Goal: Task Accomplishment & Management: Manage account settings

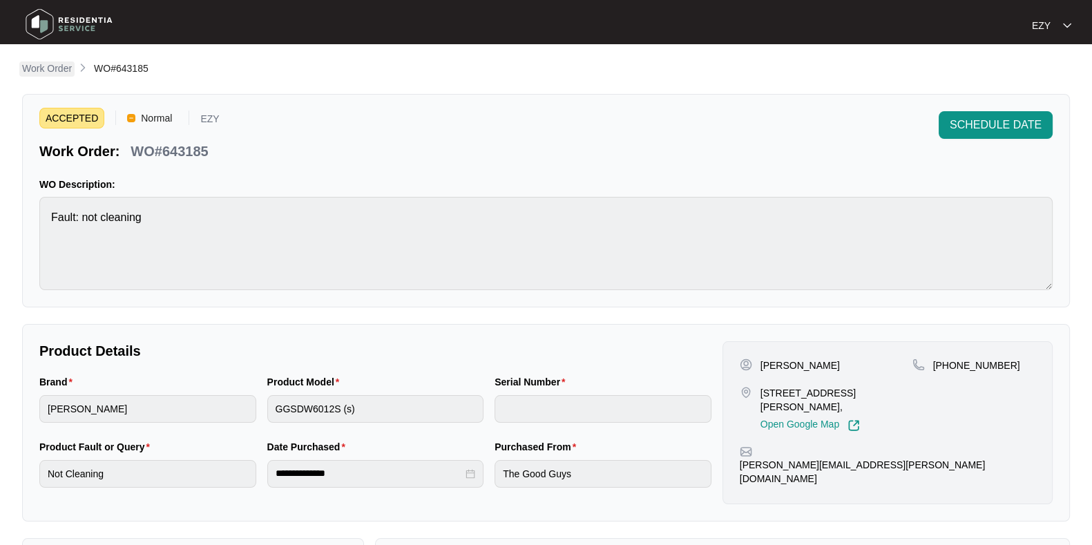
click at [19, 69] on link "Work Order" at bounding box center [46, 68] width 55 height 15
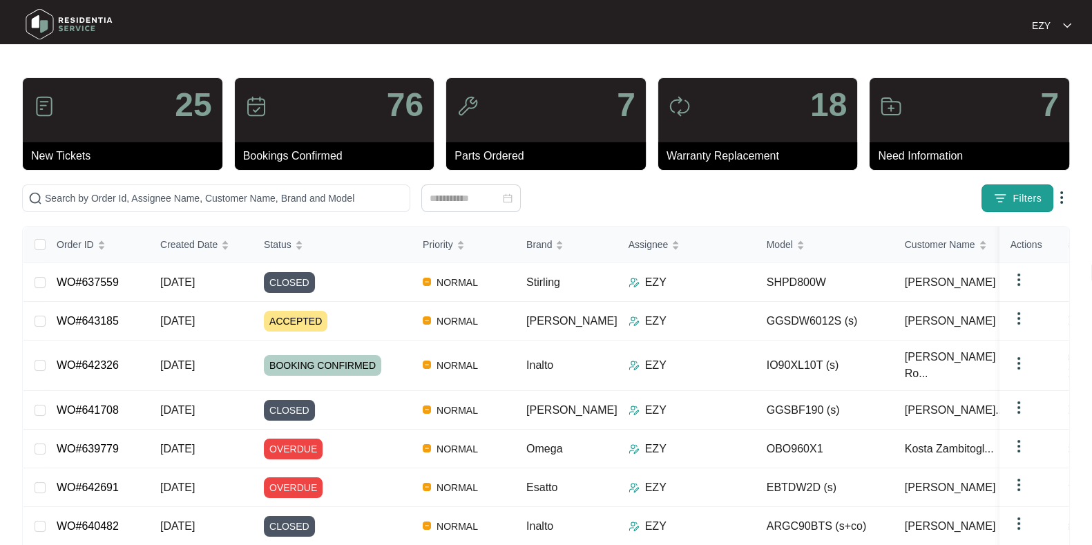
click at [1016, 198] on span "Filters" at bounding box center [1027, 198] width 29 height 15
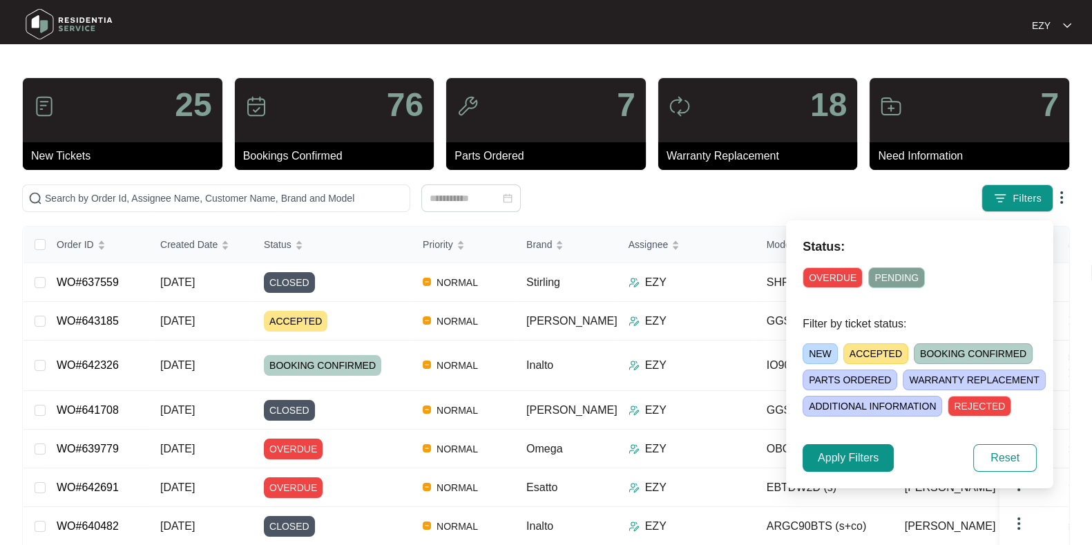
click at [866, 352] on span "ACCEPTED" at bounding box center [875, 353] width 65 height 21
click at [836, 452] on span "Apply Filters" at bounding box center [848, 458] width 61 height 17
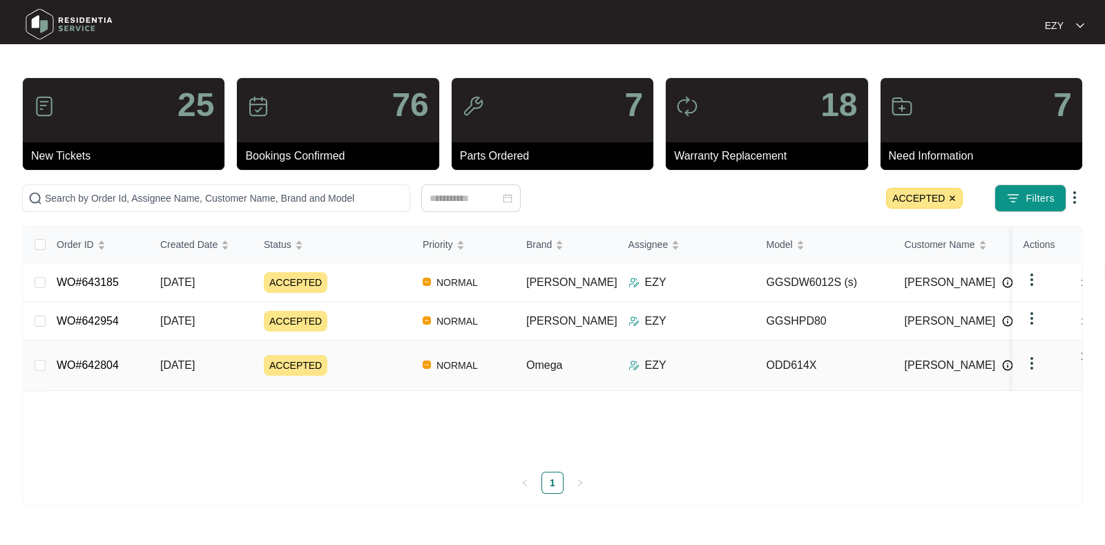
click at [352, 343] on td "ACCEPTED" at bounding box center [332, 366] width 159 height 50
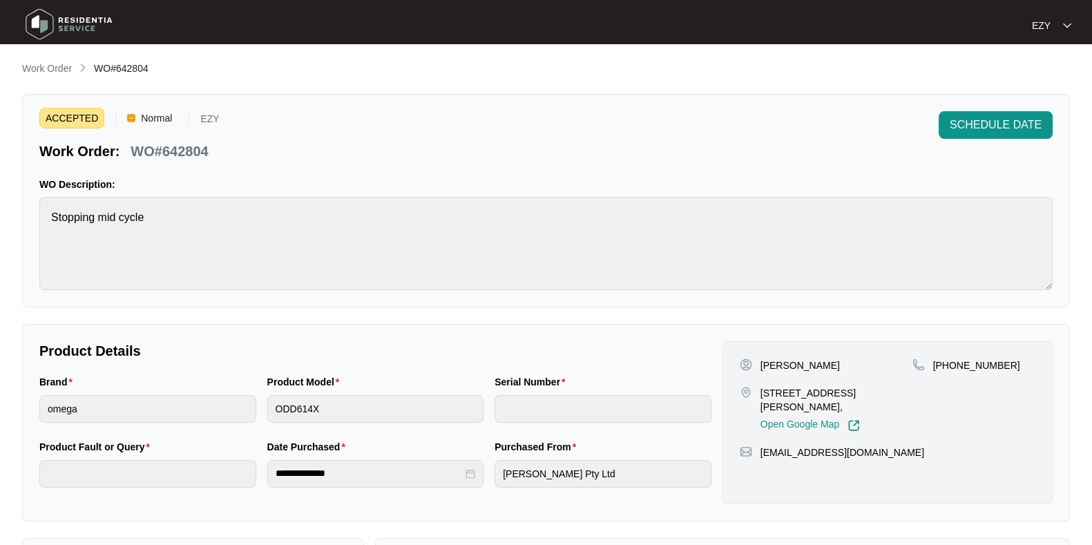
click at [184, 157] on p "WO#642804" at bounding box center [169, 151] width 77 height 19
copy p "642804"
click at [1017, 125] on span "SCHEDULE DATE" at bounding box center [996, 125] width 92 height 17
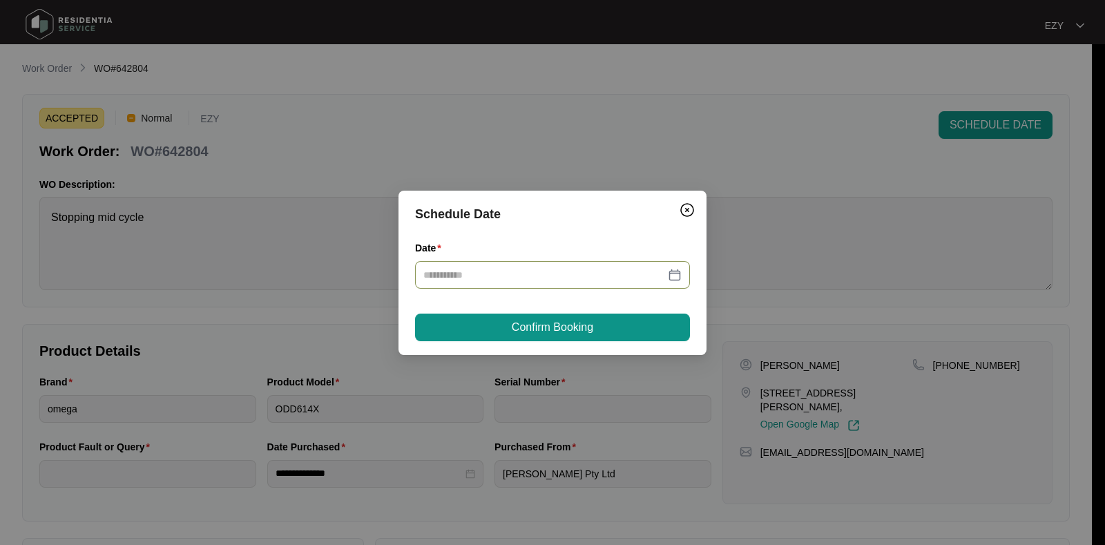
click at [534, 276] on input "Date" at bounding box center [544, 274] width 242 height 15
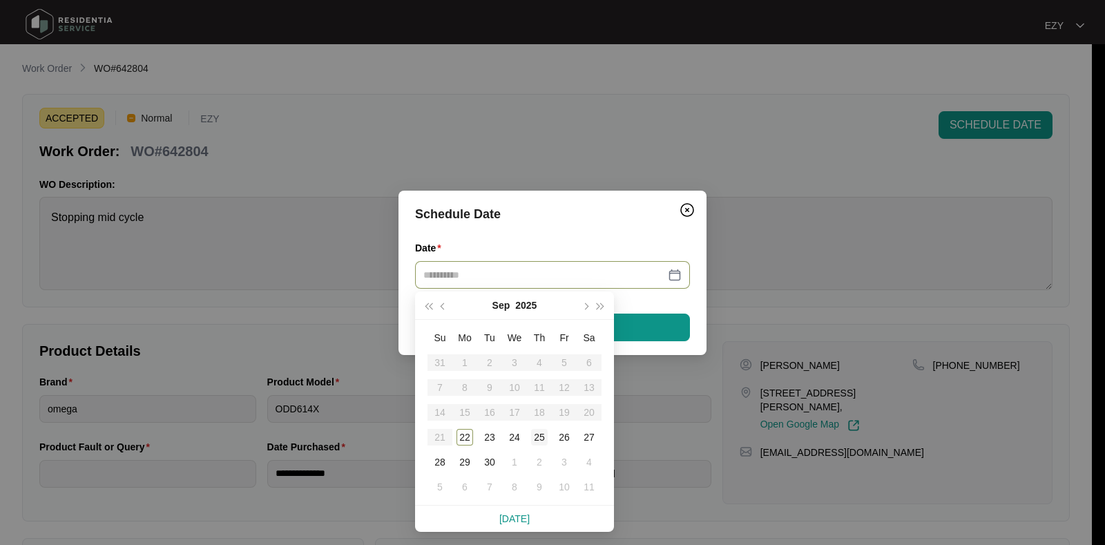
type input "**********"
click at [533, 433] on div "25" at bounding box center [539, 437] width 17 height 17
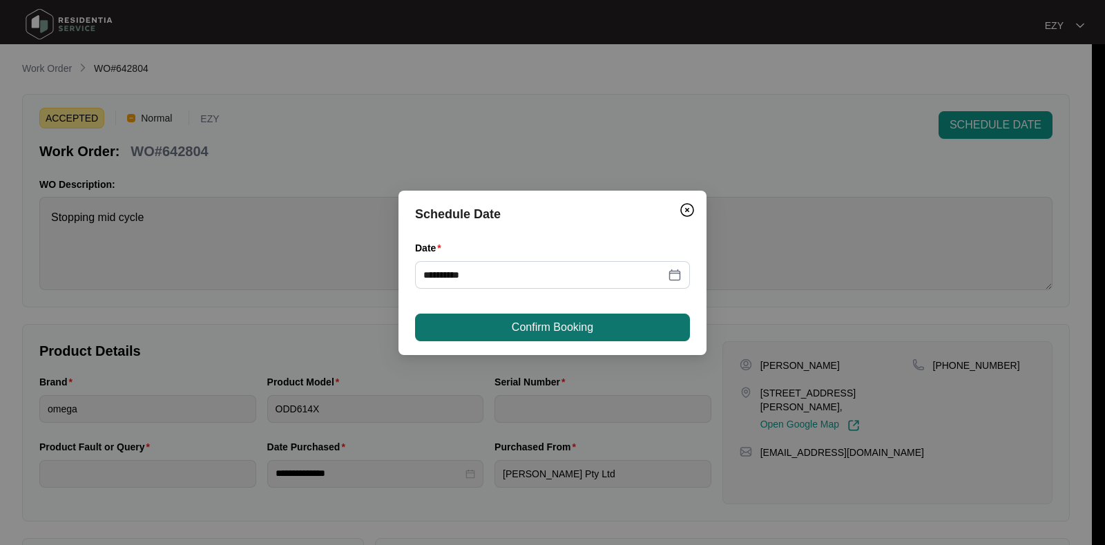
click at [551, 314] on button "Confirm Booking" at bounding box center [552, 328] width 275 height 28
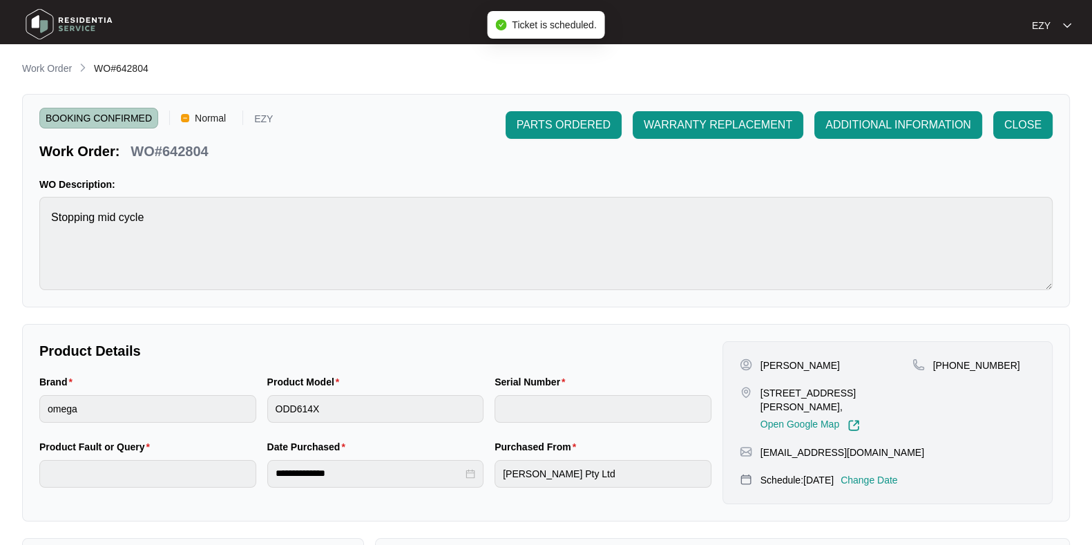
click at [44, 61] on li "Work Order" at bounding box center [47, 69] width 50 height 17
click at [46, 65] on p "Work Order" at bounding box center [47, 68] width 50 height 14
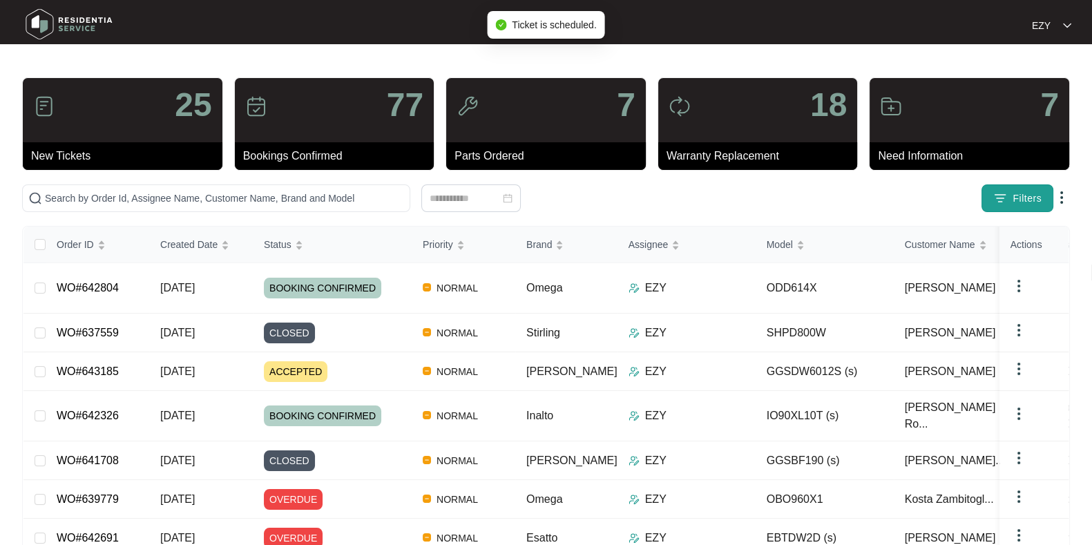
click at [1008, 200] on button "Filters" at bounding box center [1018, 198] width 72 height 28
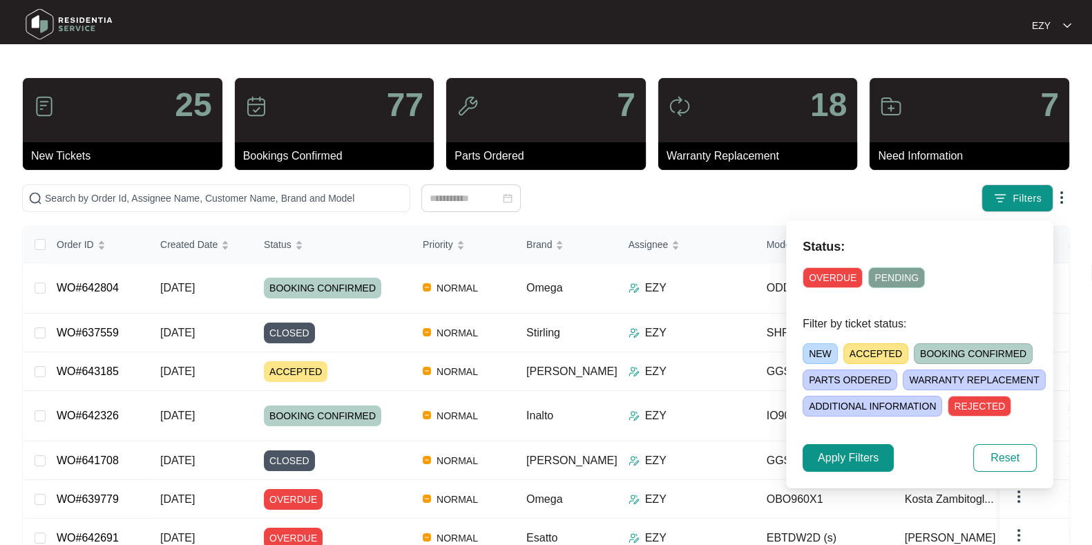
click at [873, 356] on span "ACCEPTED" at bounding box center [875, 353] width 65 height 21
click at [863, 463] on span "Apply Filters" at bounding box center [848, 458] width 61 height 17
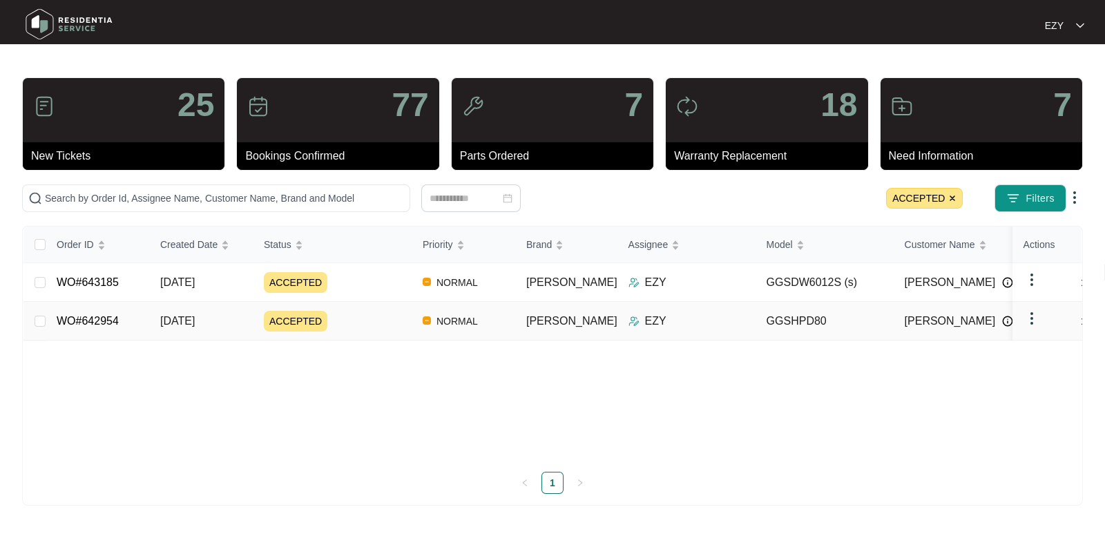
click at [363, 323] on div "ACCEPTED" at bounding box center [338, 321] width 148 height 21
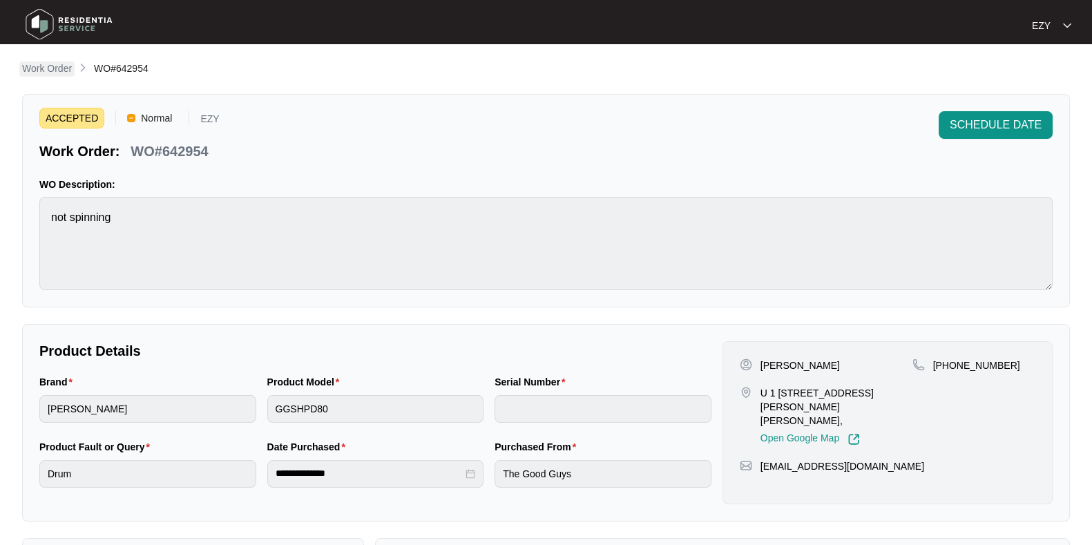
click at [41, 67] on p "Work Order" at bounding box center [47, 68] width 50 height 14
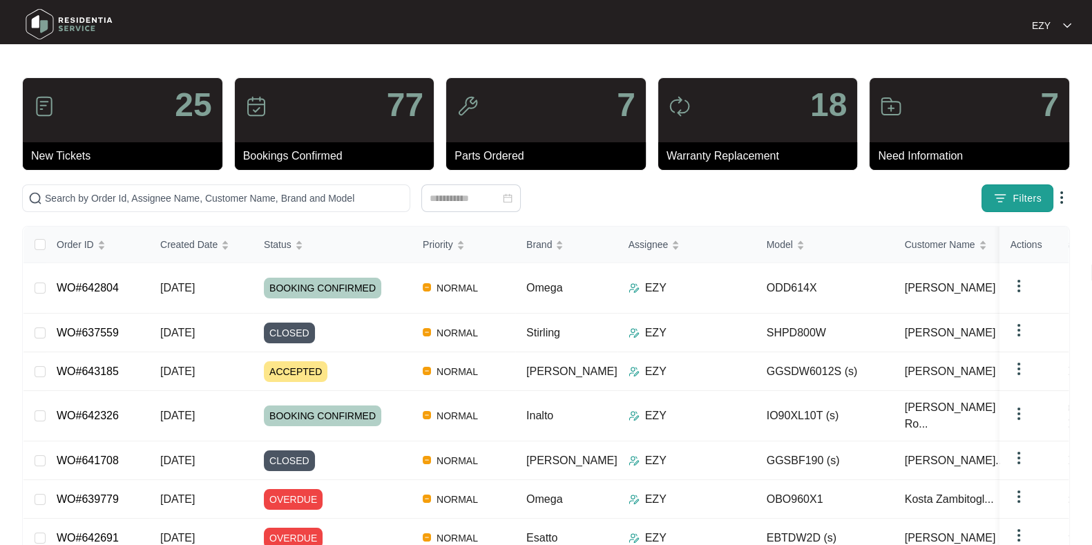
click at [1020, 200] on span "Filters" at bounding box center [1027, 198] width 29 height 15
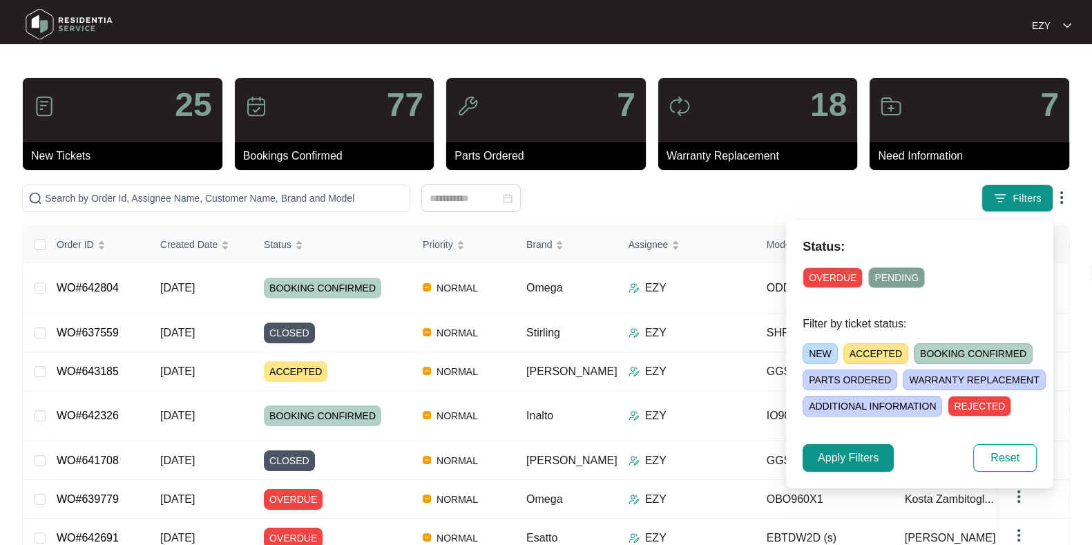
click at [873, 355] on span "ACCEPTED" at bounding box center [875, 353] width 65 height 21
click at [854, 459] on span "Apply Filters" at bounding box center [848, 458] width 61 height 17
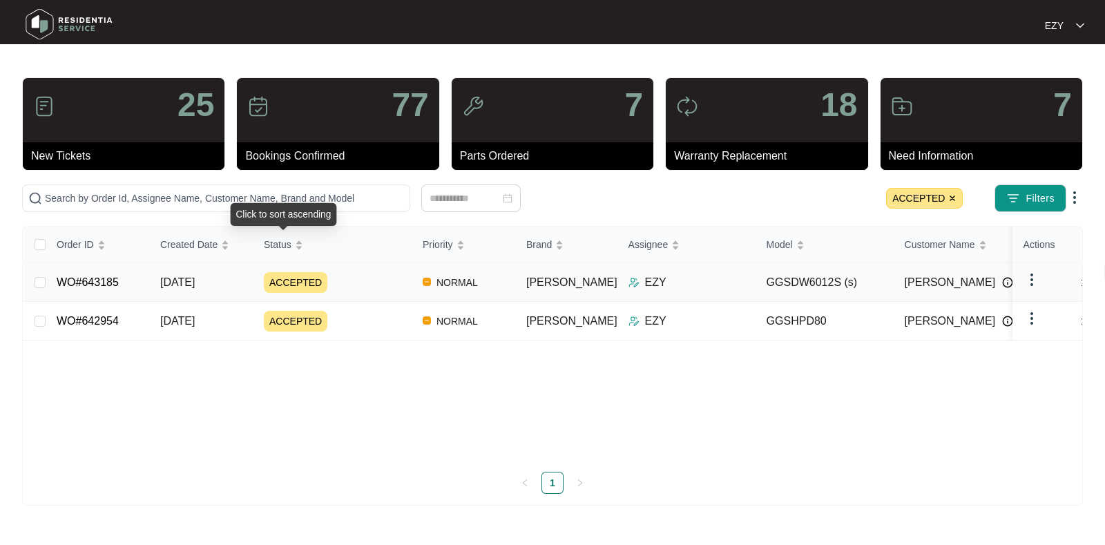
click at [361, 275] on div "ACCEPTED" at bounding box center [338, 282] width 148 height 21
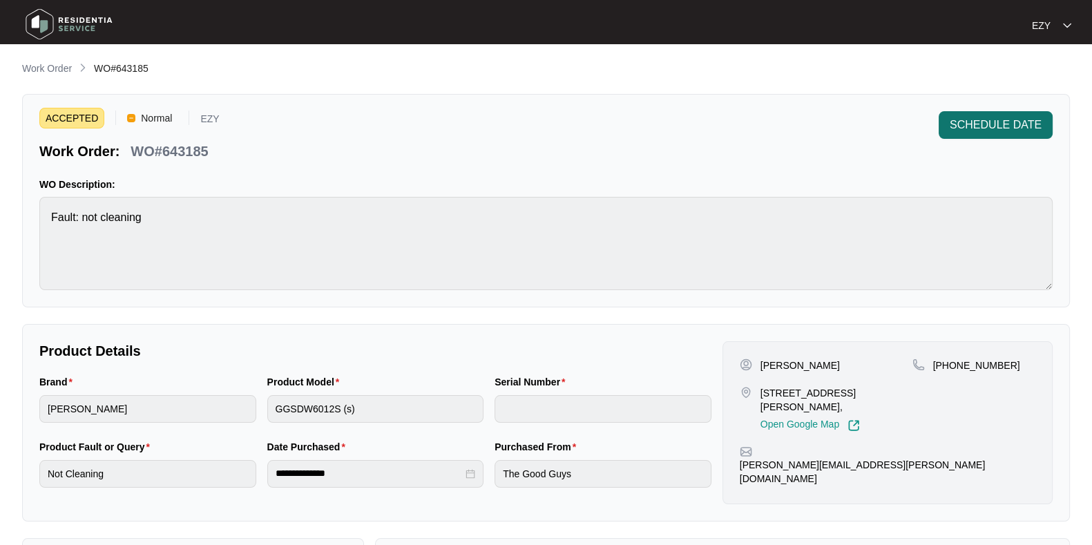
click at [975, 126] on span "SCHEDULE DATE" at bounding box center [996, 125] width 92 height 17
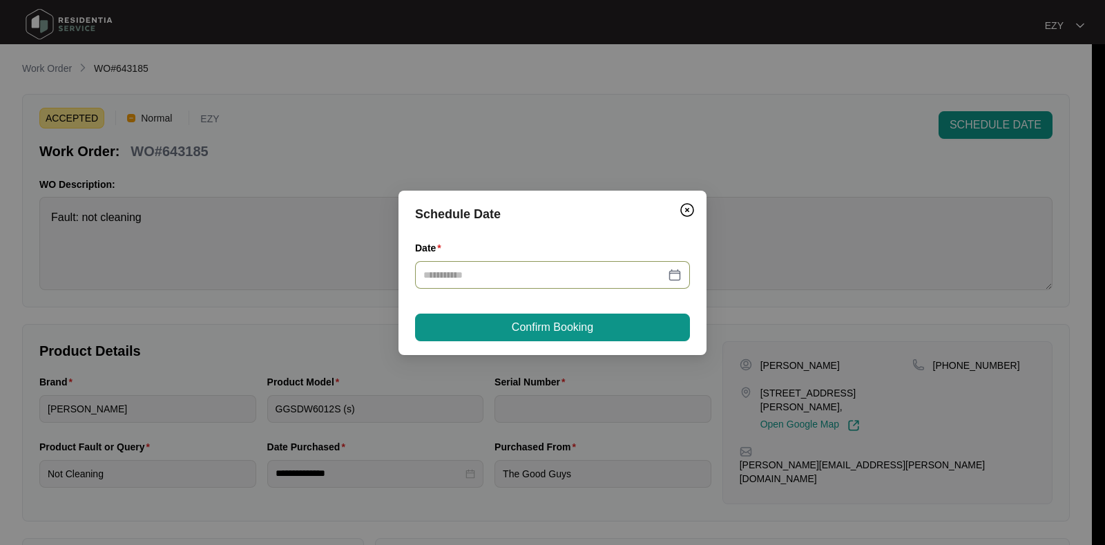
click at [479, 278] on input "Date" at bounding box center [544, 274] width 242 height 15
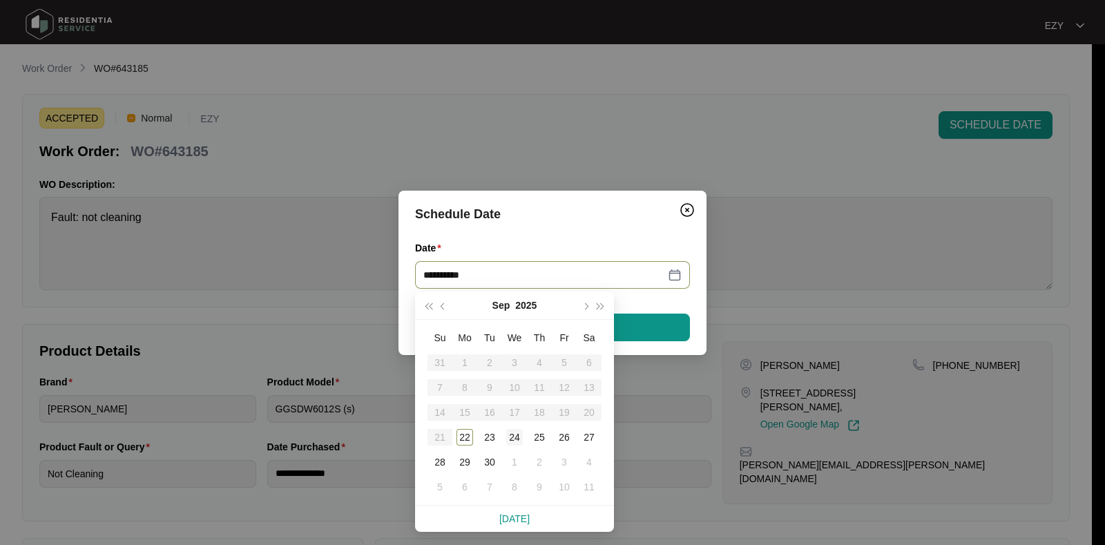
type input "**********"
click at [517, 437] on div "24" at bounding box center [514, 437] width 17 height 17
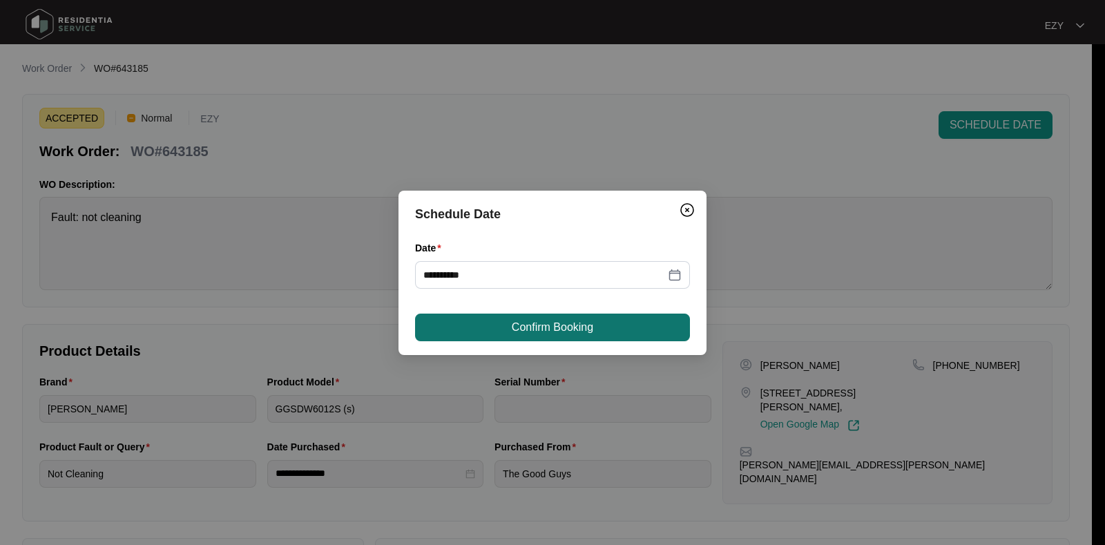
click at [540, 329] on span "Confirm Booking" at bounding box center [553, 327] width 82 height 17
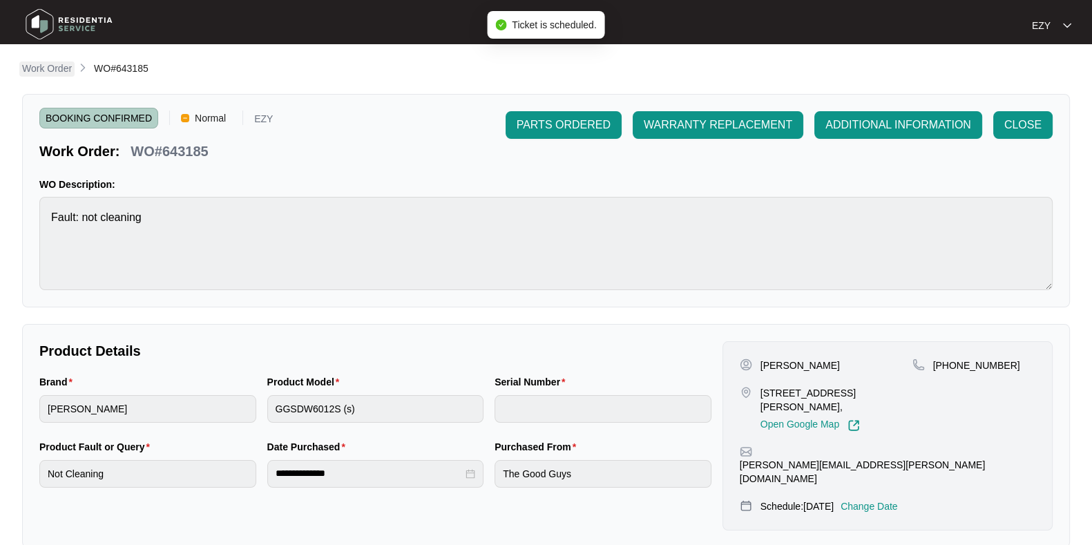
click at [58, 67] on p "Work Order" at bounding box center [47, 68] width 50 height 14
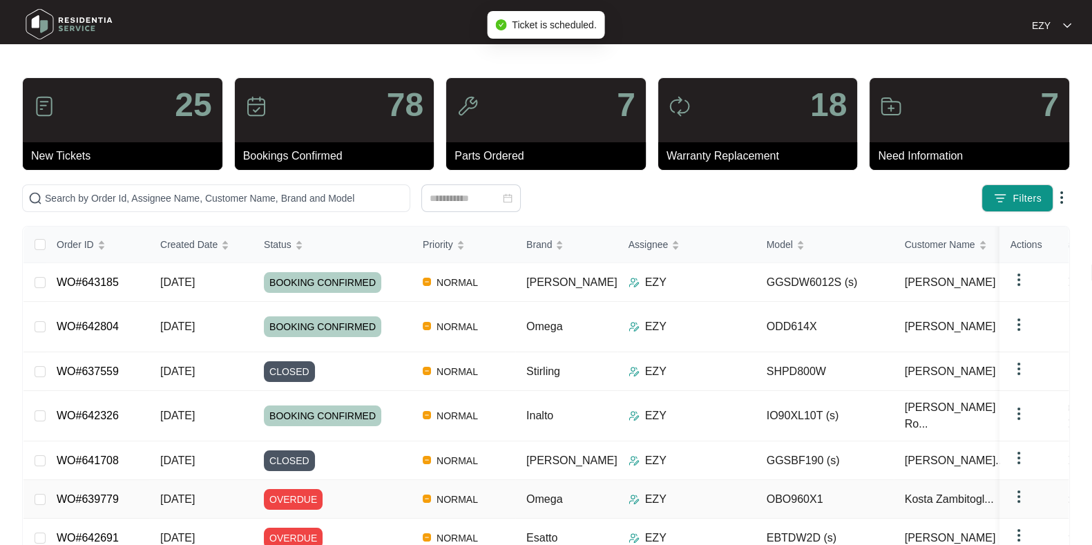
scroll to position [176, 0]
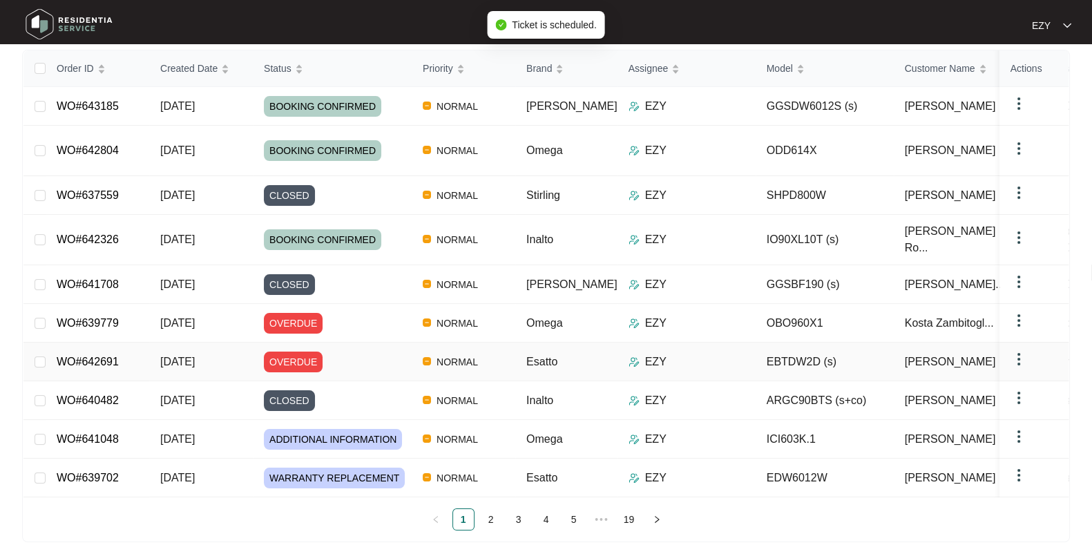
click at [349, 352] on div "OVERDUE" at bounding box center [338, 362] width 148 height 21
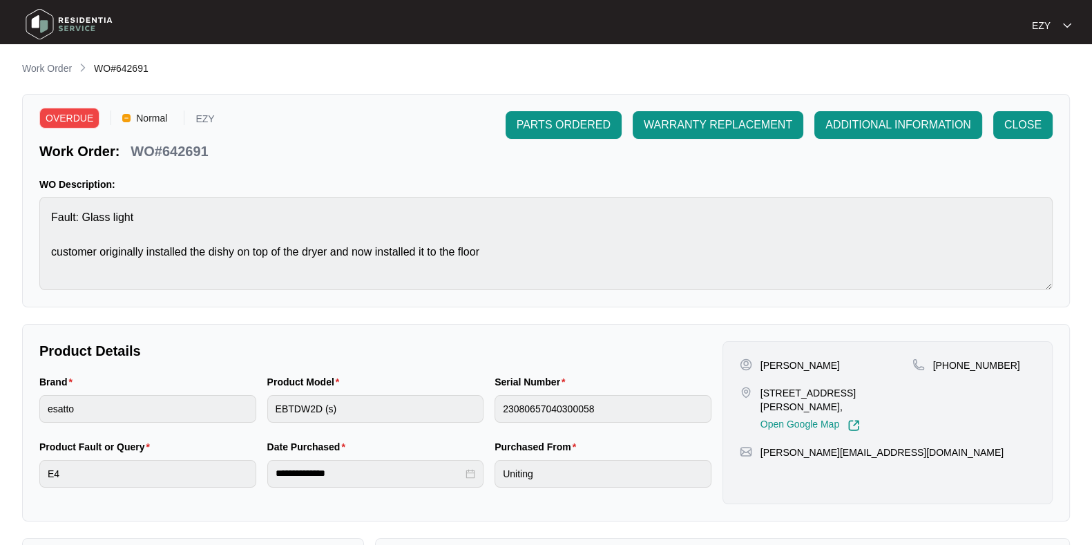
click at [193, 150] on p "WO#642691" at bounding box center [169, 151] width 77 height 19
copy p "642691"
click at [52, 69] on p "Work Order" at bounding box center [47, 68] width 50 height 14
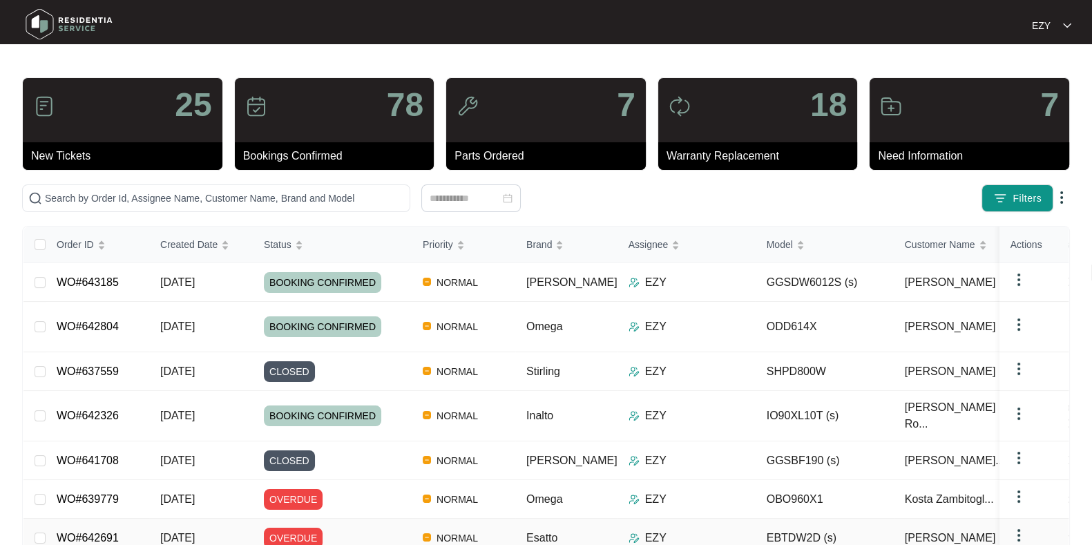
click at [373, 519] on td "OVERDUE" at bounding box center [332, 538] width 159 height 39
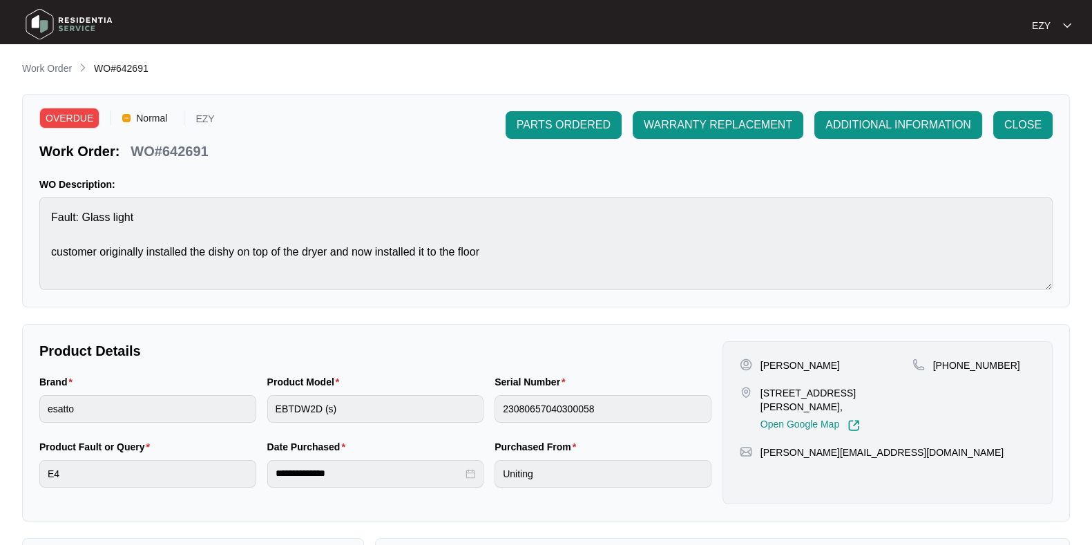
scroll to position [370, 0]
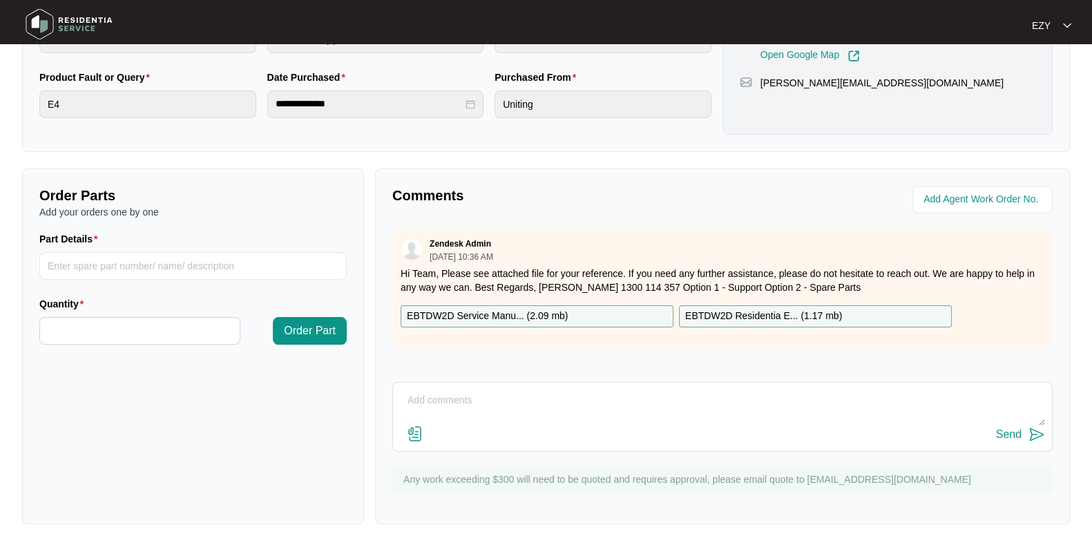
click at [604, 394] on textarea at bounding box center [722, 408] width 645 height 36
type textarea "Booked for the 24/9"
click at [1035, 434] on img at bounding box center [1037, 434] width 17 height 17
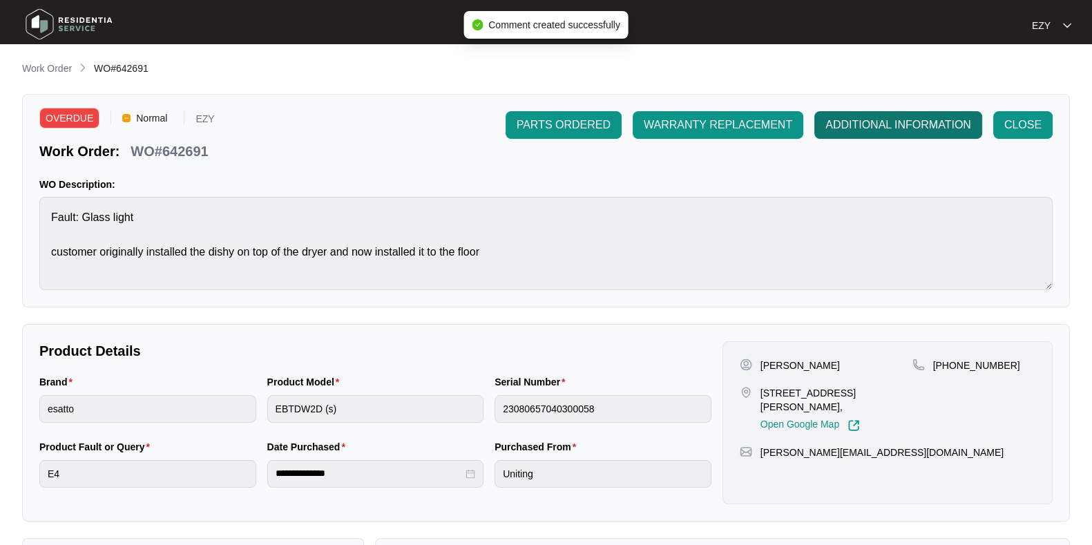
click at [885, 129] on span "ADDITIONAL INFORMATION" at bounding box center [898, 125] width 146 height 17
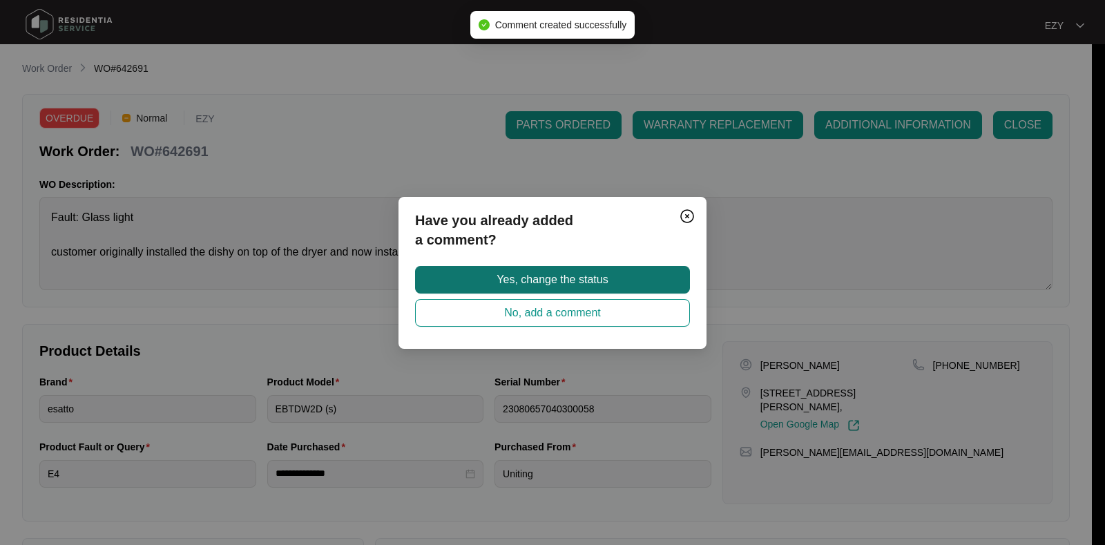
click at [650, 272] on button "Yes, change the status" at bounding box center [552, 280] width 275 height 28
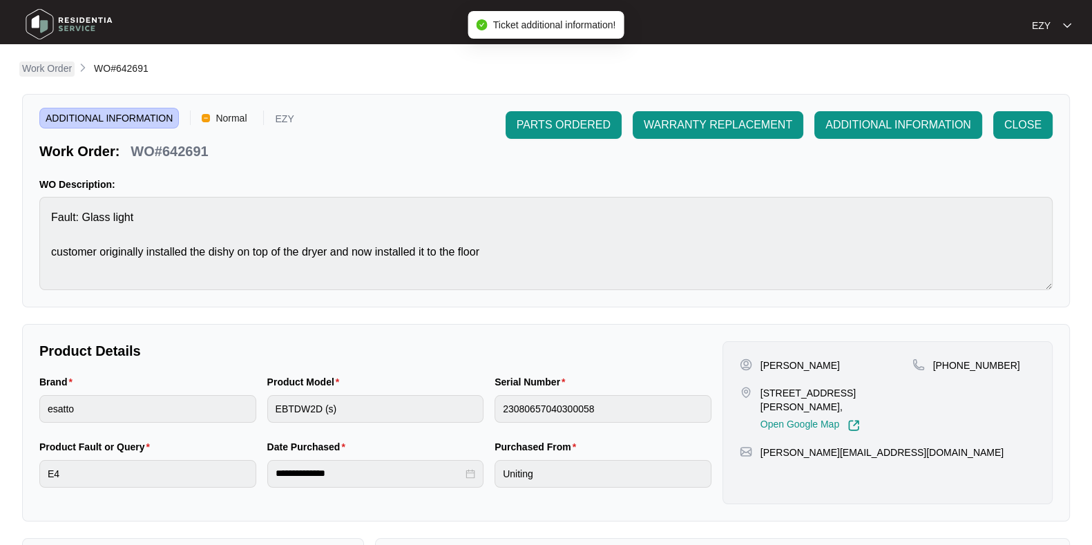
click at [59, 70] on p "Work Order" at bounding box center [47, 68] width 50 height 14
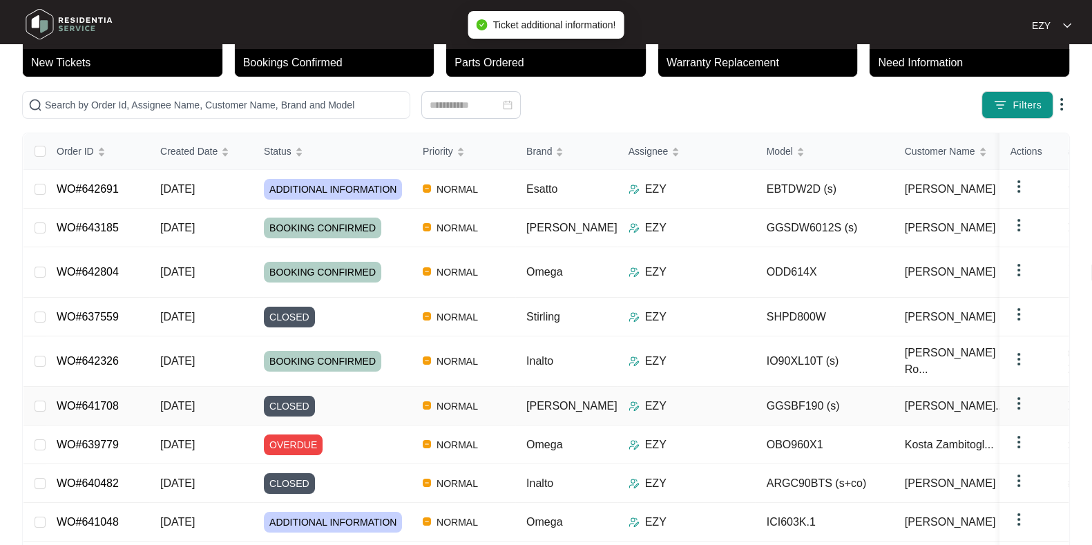
scroll to position [94, 0]
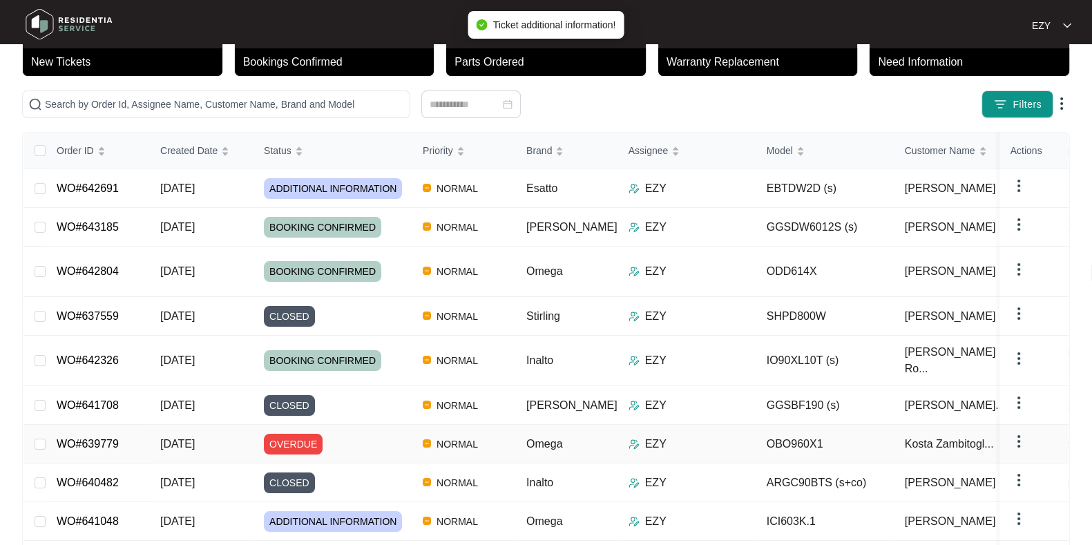
click at [349, 434] on div "OVERDUE" at bounding box center [338, 444] width 148 height 21
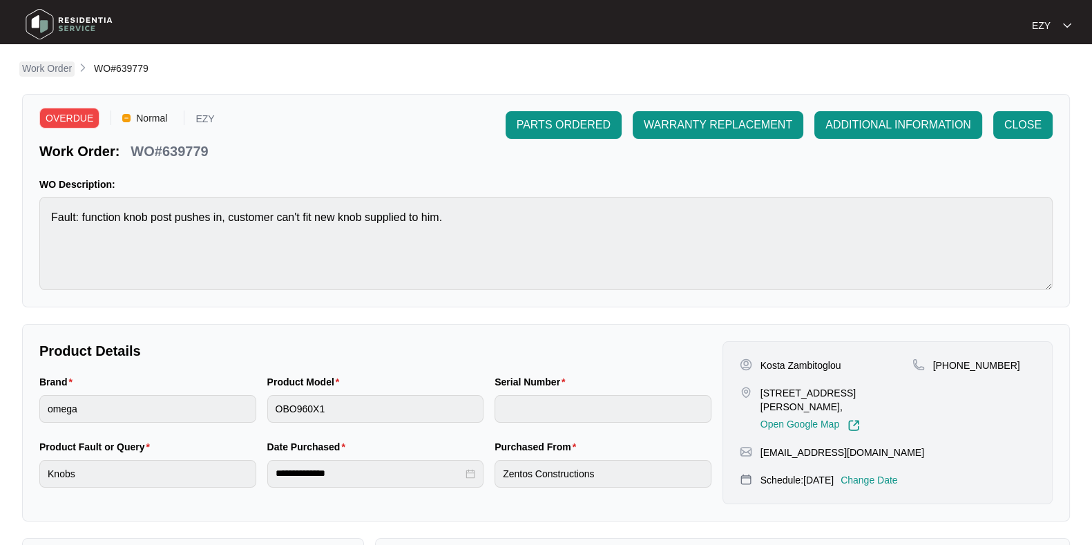
click at [39, 72] on p "Work Order" at bounding box center [47, 68] width 50 height 14
